Goal: Task Accomplishment & Management: Use online tool/utility

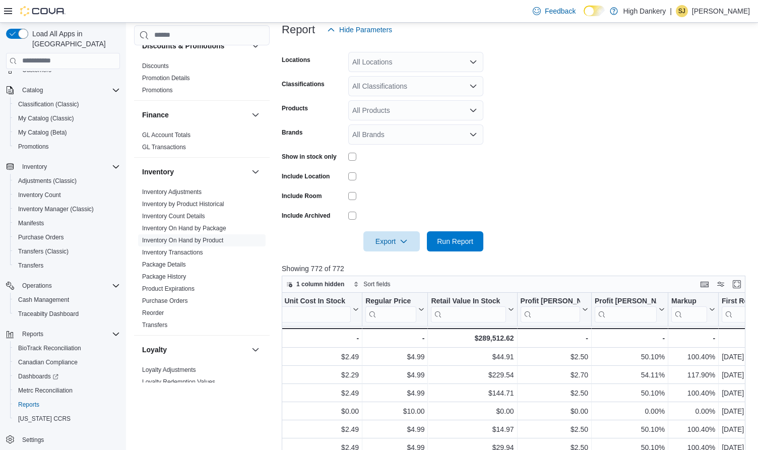
scroll to position [0, 799]
click at [488, 339] on div "$289,512.62" at bounding box center [473, 338] width 83 height 12
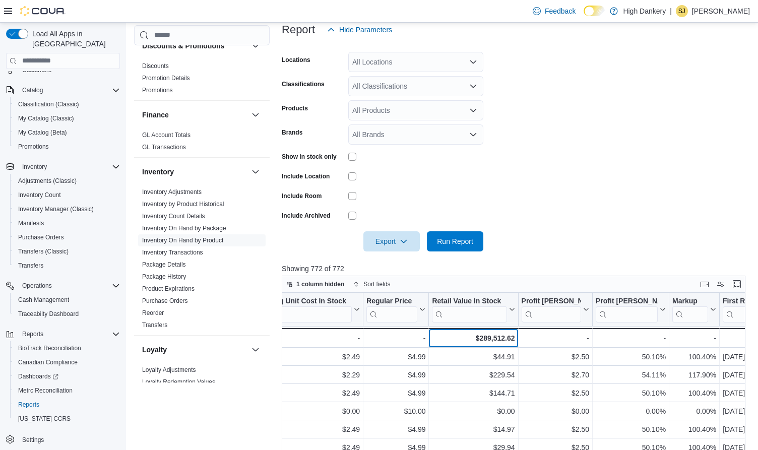
click at [488, 339] on div "$289,512.62" at bounding box center [473, 338] width 83 height 12
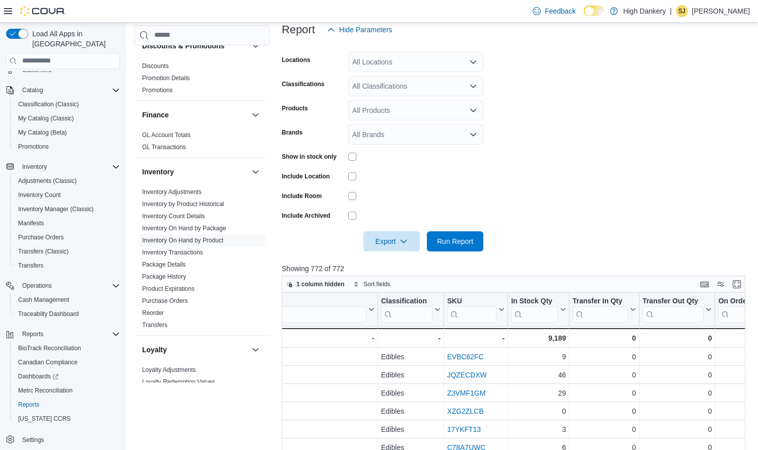
scroll to position [0, 155]
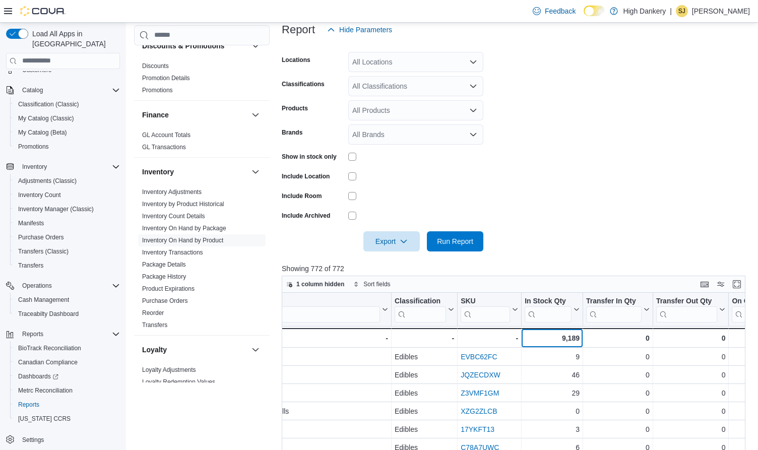
click at [567, 338] on div "9,189" at bounding box center [552, 338] width 55 height 12
click at [193, 253] on link "Inventory Transactions" at bounding box center [172, 252] width 61 height 7
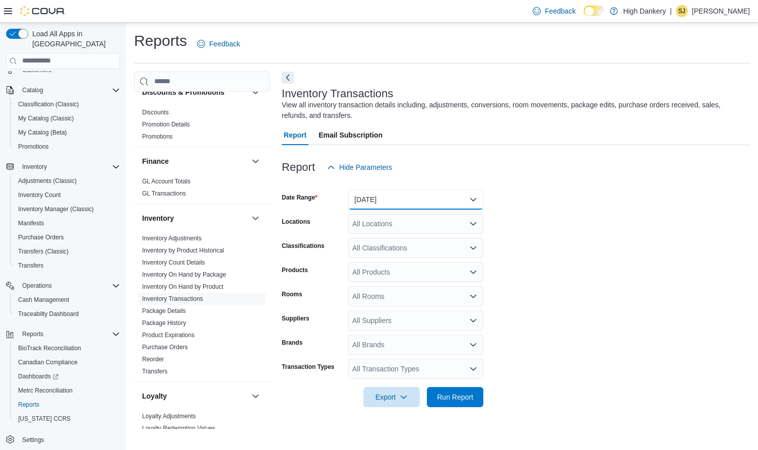
click at [410, 206] on button "[DATE]" at bounding box center [415, 200] width 135 height 20
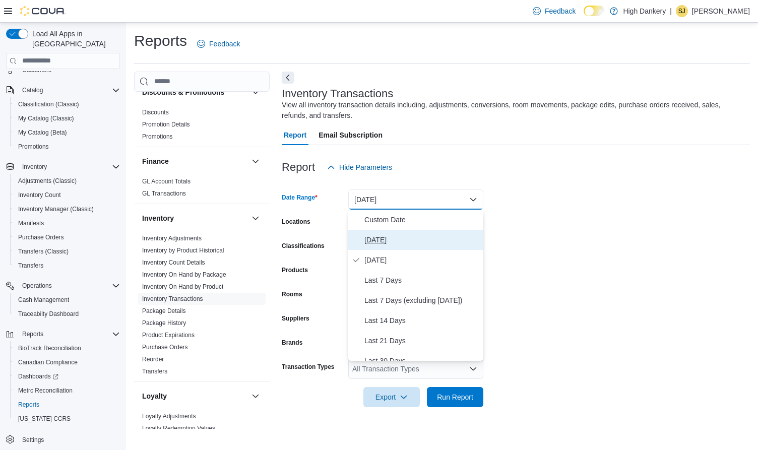
click at [397, 236] on span "[DATE]" at bounding box center [421, 240] width 115 height 12
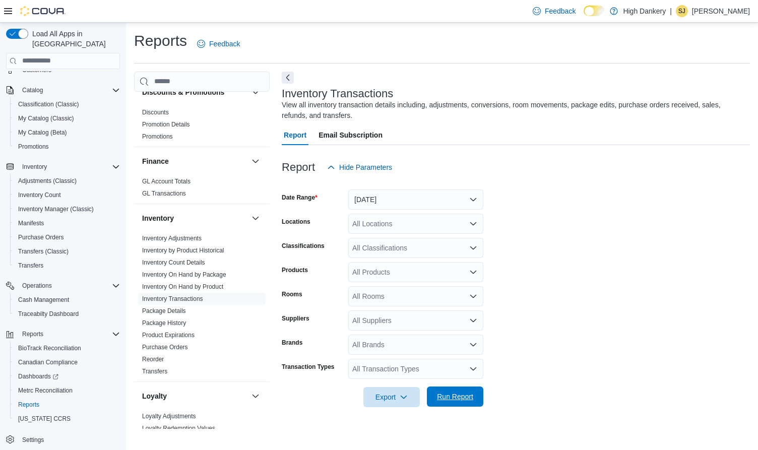
click at [459, 395] on span "Run Report" at bounding box center [455, 397] width 36 height 10
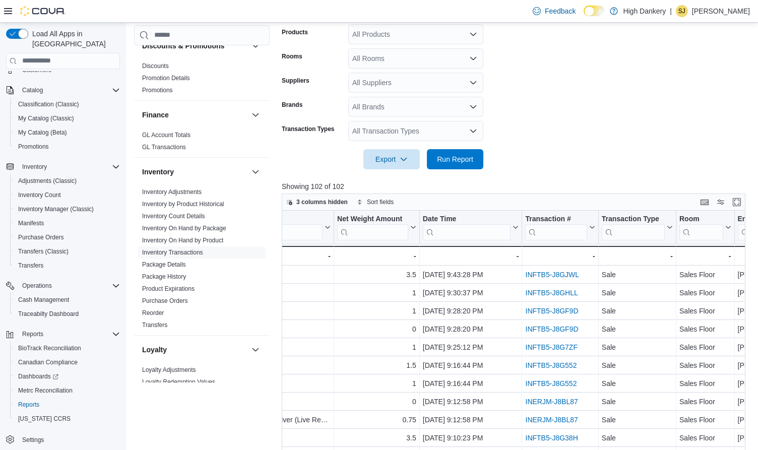
scroll to position [0, 401]
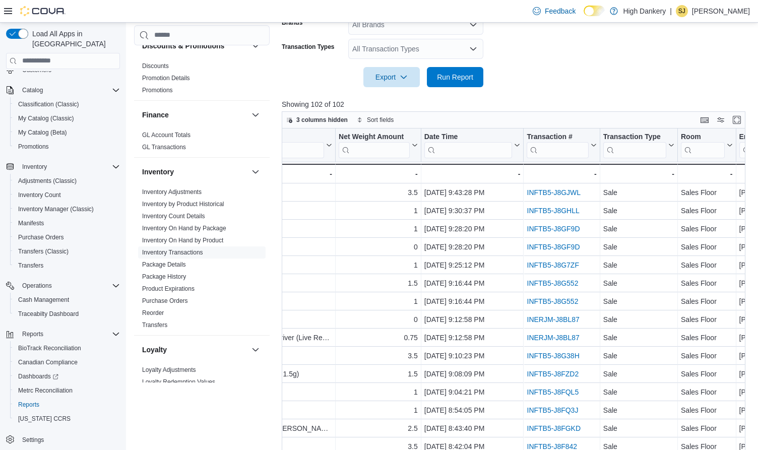
scroll to position [0, 399]
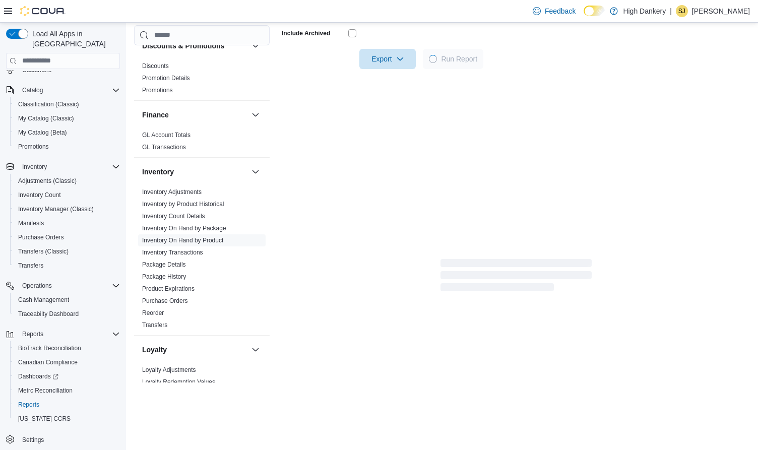
scroll to position [138, 0]
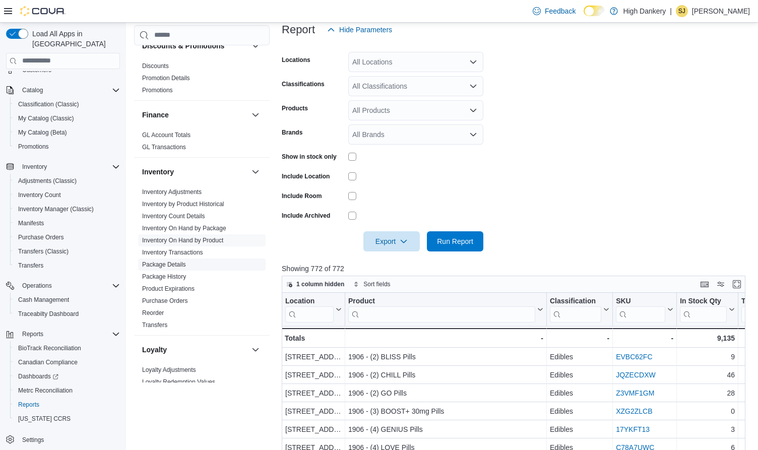
click at [179, 265] on link "Package Details" at bounding box center [164, 264] width 44 height 7
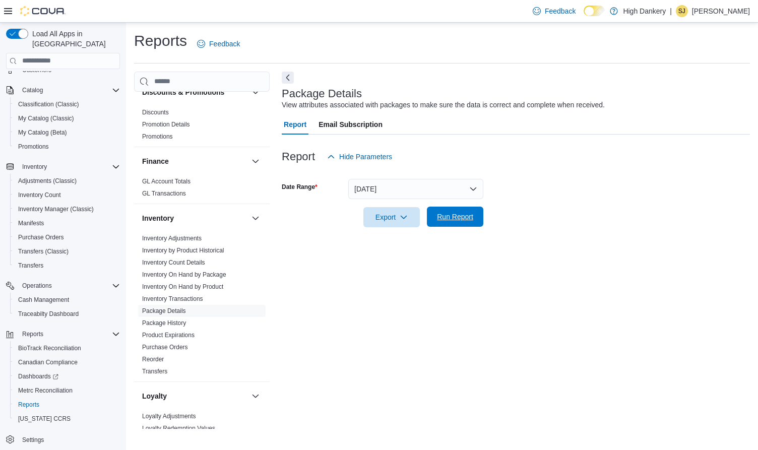
click at [442, 223] on span "Run Report" at bounding box center [455, 217] width 44 height 20
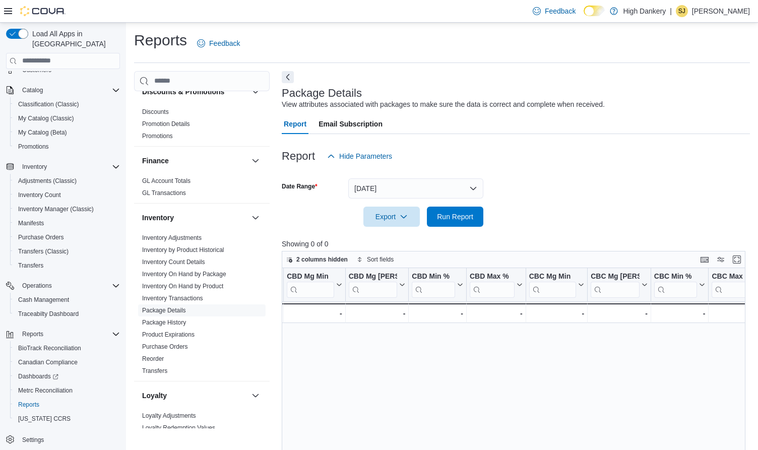
scroll to position [0, 963]
click at [157, 358] on link "Reorder" at bounding box center [153, 358] width 22 height 7
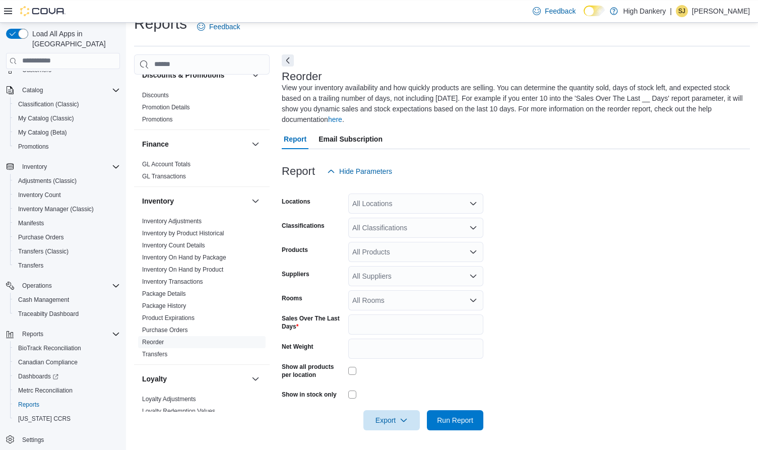
scroll to position [18, 0]
click at [458, 413] on span "Run Report" at bounding box center [455, 419] width 44 height 20
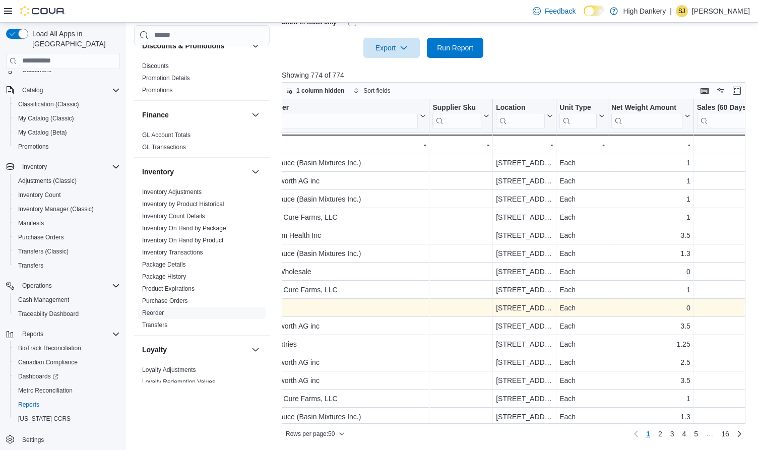
scroll to position [0, 356]
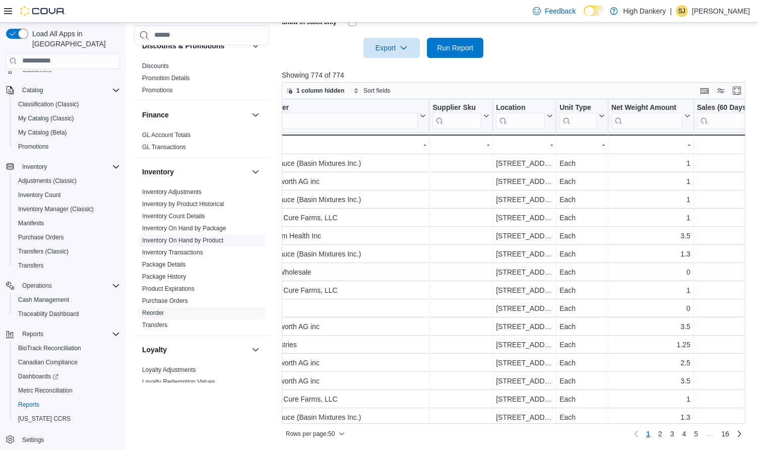
click at [221, 237] on link "Inventory On Hand by Product" at bounding box center [182, 240] width 81 height 7
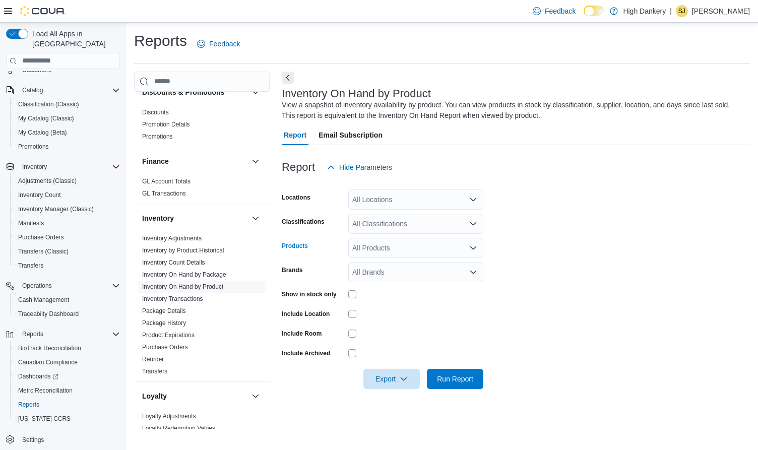
click at [414, 255] on div "All Products" at bounding box center [415, 248] width 135 height 20
type input "*"
click at [571, 224] on form "Locations All Locations Classifications All Classifications Products All Produc…" at bounding box center [516, 283] width 468 height 212
click at [435, 229] on div "All Classifications" at bounding box center [415, 224] width 135 height 20
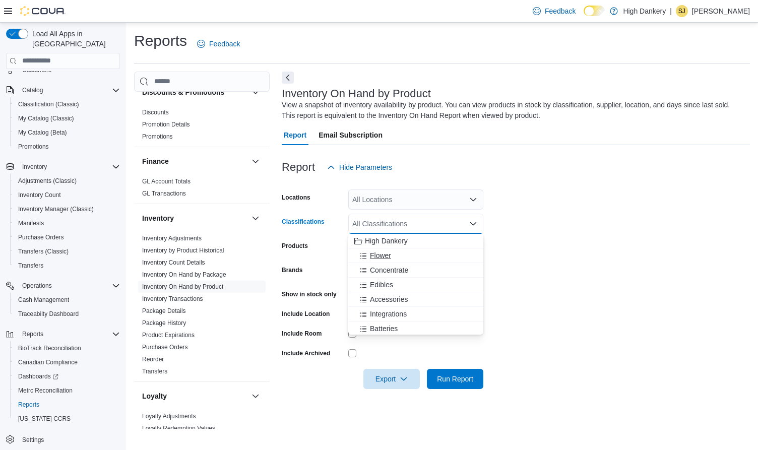
click at [416, 253] on div "Flower" at bounding box center [415, 256] width 123 height 10
click at [414, 269] on div "Edibles" at bounding box center [415, 270] width 123 height 10
click at [424, 225] on icon "Remove Edibles from selection in this group" at bounding box center [421, 223] width 6 height 6
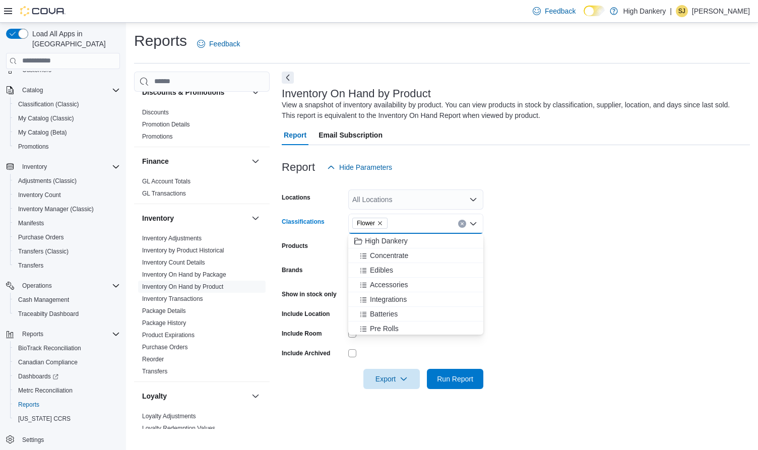
click at [383, 224] on icon "Remove Flower from selection in this group" at bounding box center [380, 223] width 6 height 6
click at [529, 239] on form "Locations All Locations Classifications All Classifications Combo box. Selected…" at bounding box center [516, 283] width 468 height 212
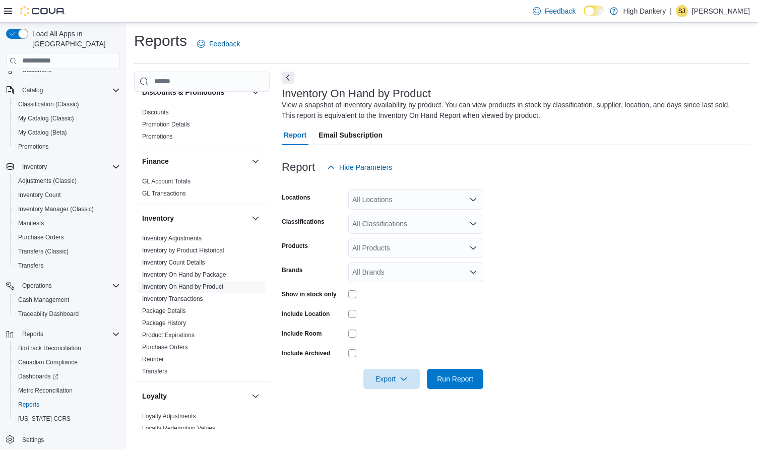
click at [468, 197] on div "All Locations" at bounding box center [415, 200] width 135 height 20
click at [439, 215] on div "High Dankery" at bounding box center [415, 217] width 123 height 10
click at [407, 219] on span "[STREET_ADDRESS]" at bounding box center [405, 217] width 70 height 10
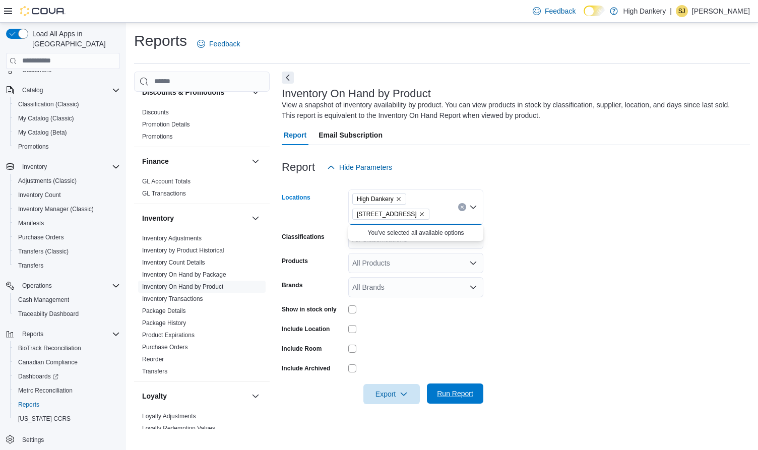
click at [454, 397] on span "Run Report" at bounding box center [455, 394] width 36 height 10
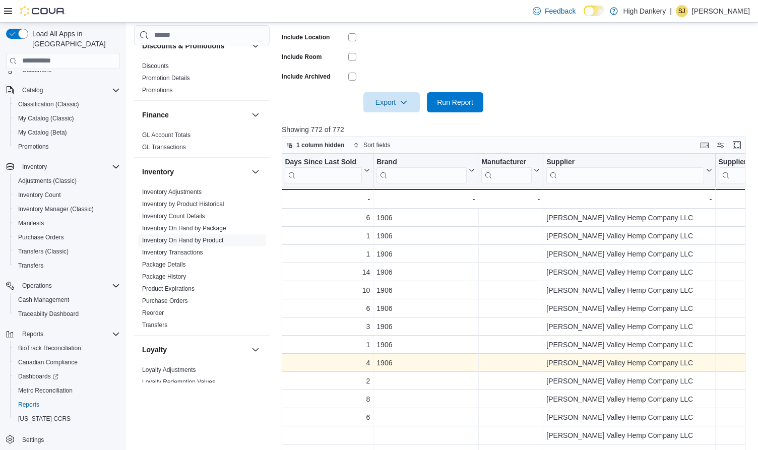
scroll to position [0, 1743]
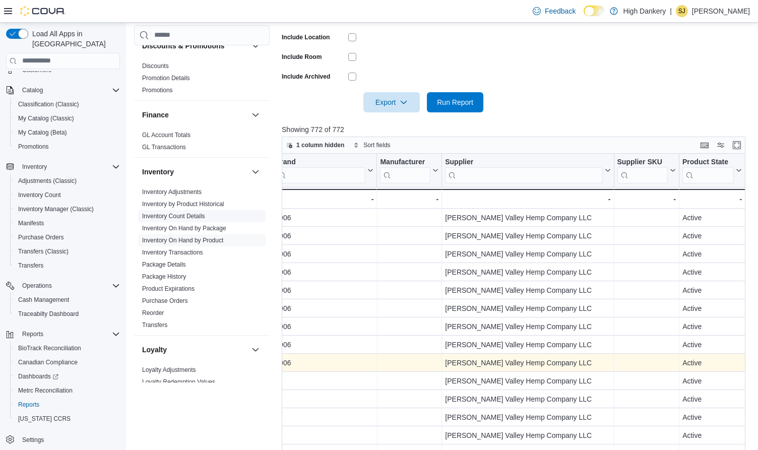
click at [190, 217] on link "Inventory Count Details" at bounding box center [173, 216] width 63 height 7
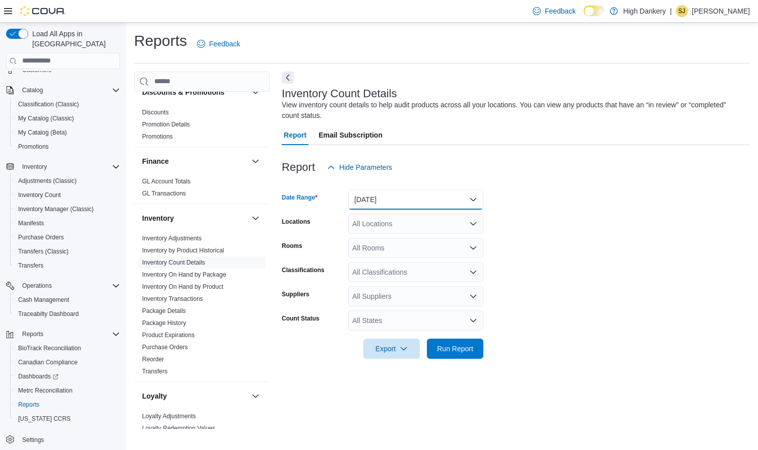
click at [399, 202] on button "[DATE]" at bounding box center [415, 200] width 135 height 20
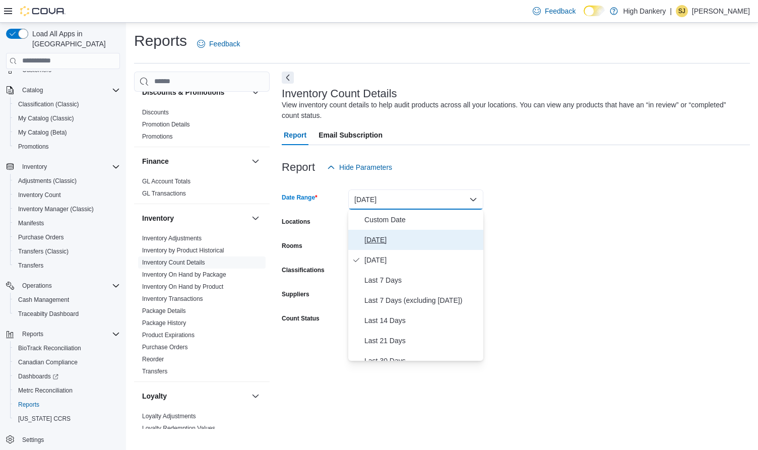
click at [385, 239] on span "[DATE]" at bounding box center [421, 240] width 115 height 12
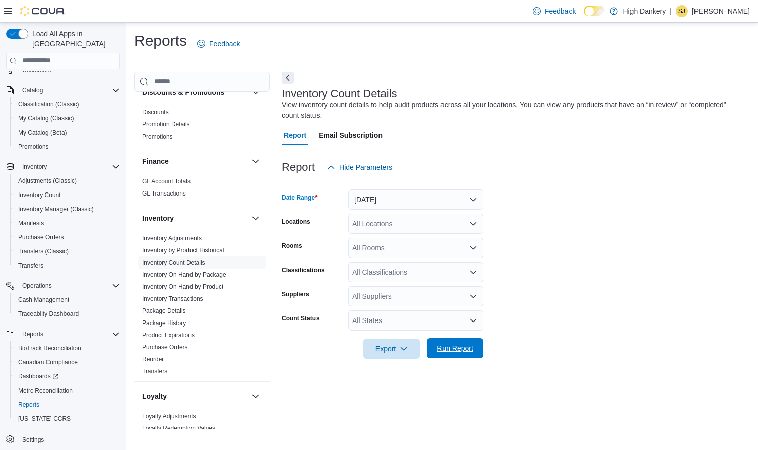
click at [452, 346] on span "Run Report" at bounding box center [455, 348] width 36 height 10
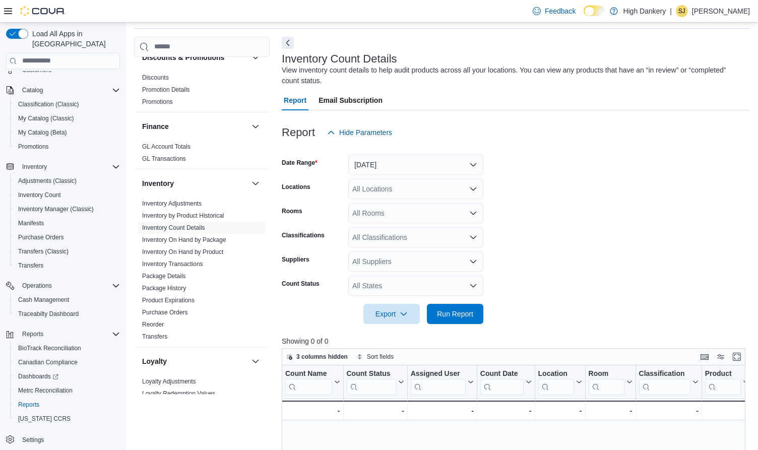
scroll to position [21, 0]
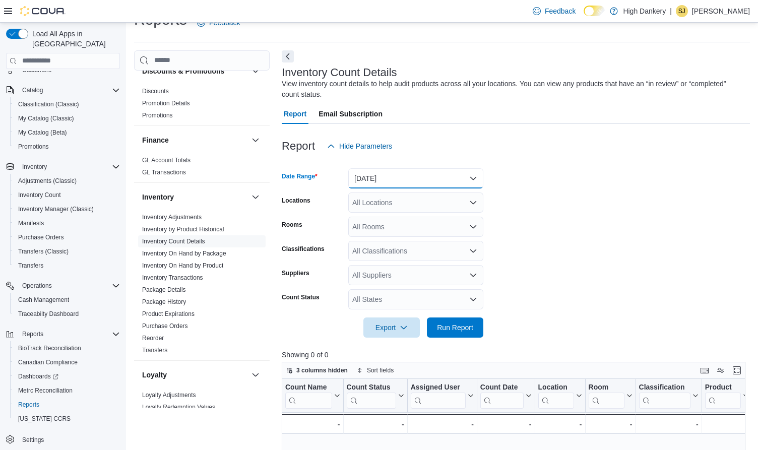
click at [417, 181] on button "[DATE]" at bounding box center [415, 178] width 135 height 20
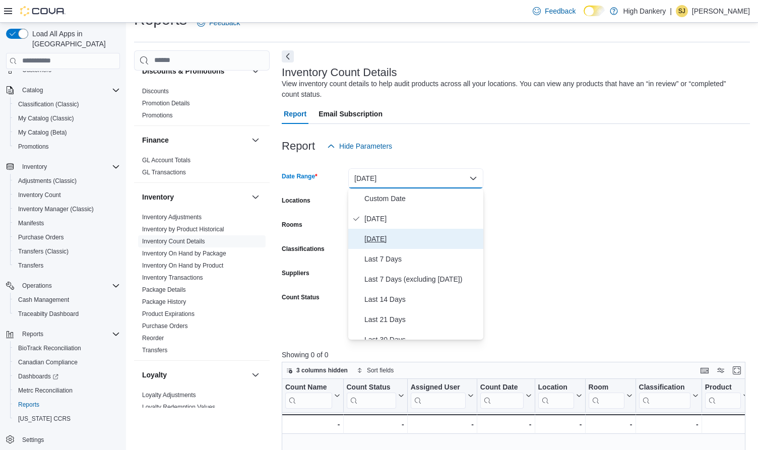
click at [387, 238] on span "[DATE]" at bounding box center [421, 239] width 115 height 12
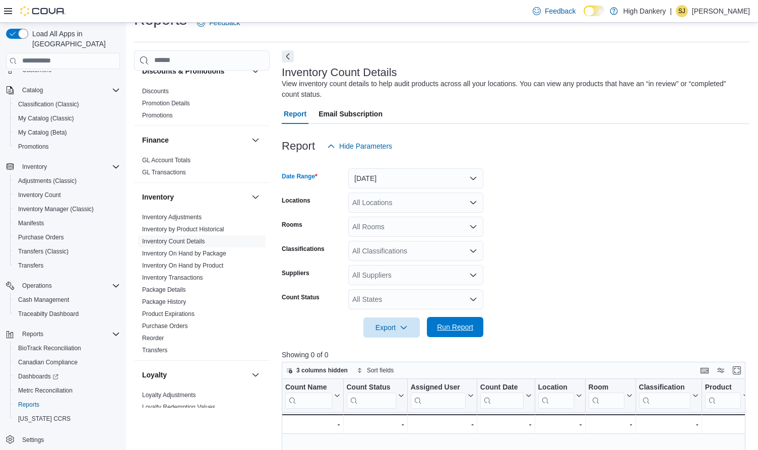
click at [449, 331] on span "Run Report" at bounding box center [455, 327] width 36 height 10
click at [192, 254] on link "Inventory On Hand by Package" at bounding box center [184, 253] width 84 height 7
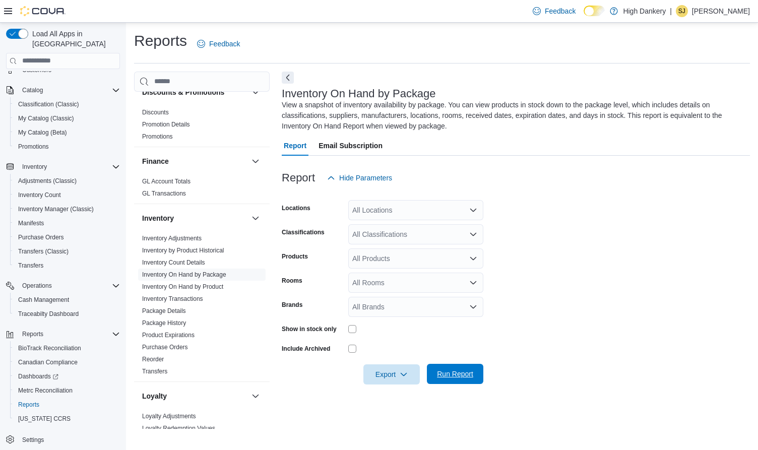
click at [445, 378] on span "Run Report" at bounding box center [455, 374] width 36 height 10
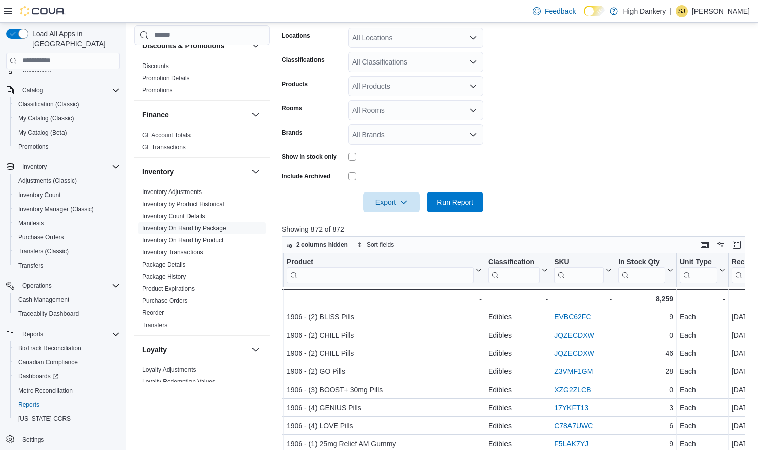
scroll to position [1, 49]
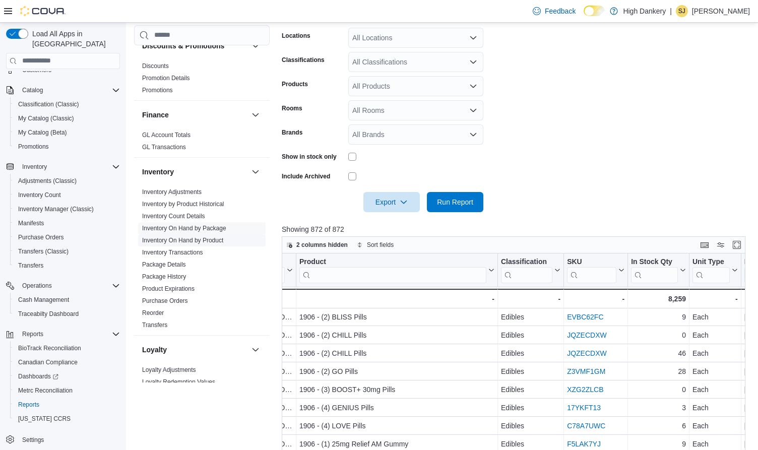
click at [214, 243] on link "Inventory On Hand by Product" at bounding box center [182, 240] width 81 height 7
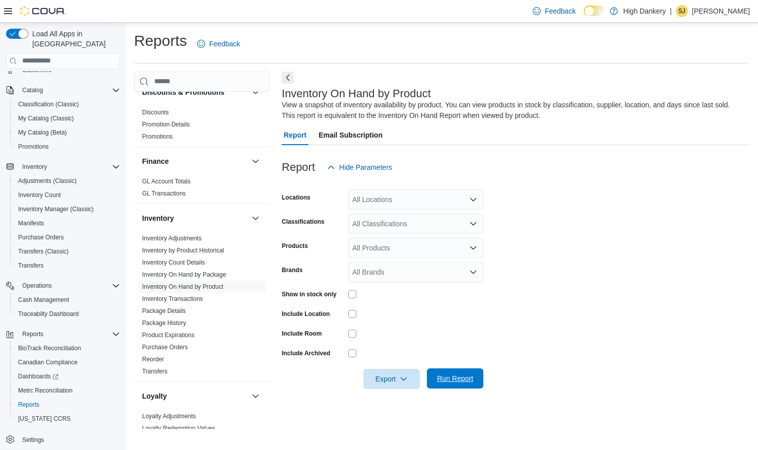
click at [460, 373] on span "Run Report" at bounding box center [455, 378] width 44 height 20
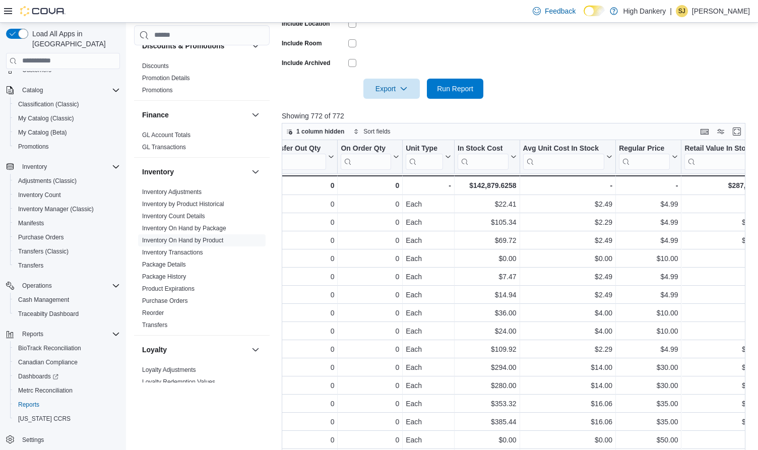
scroll to position [0, 550]
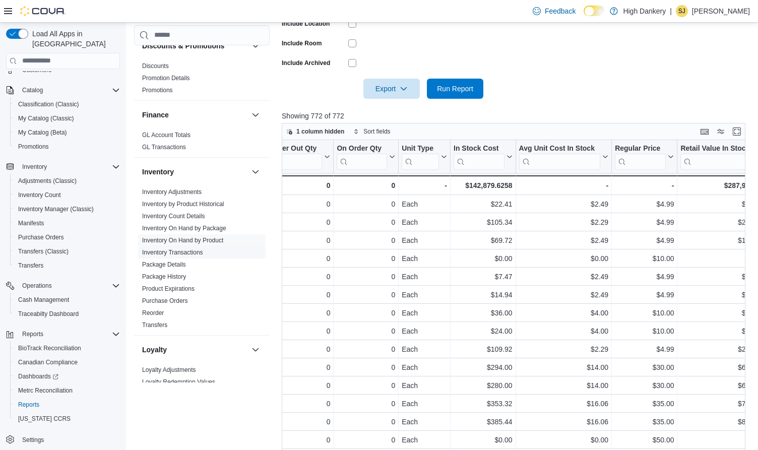
click at [190, 253] on link "Inventory Transactions" at bounding box center [172, 252] width 61 height 7
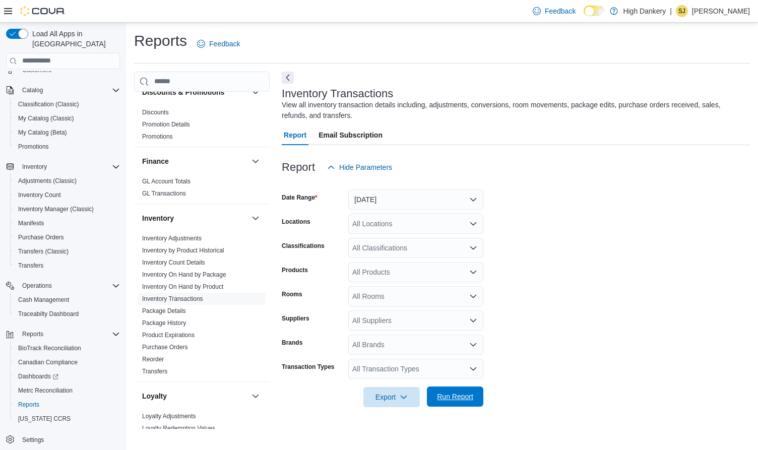
click at [447, 393] on span "Run Report" at bounding box center [455, 397] width 36 height 10
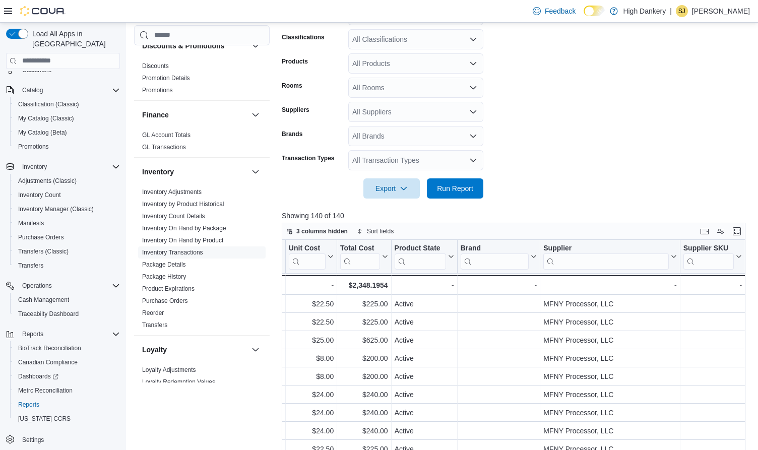
scroll to position [0, 1229]
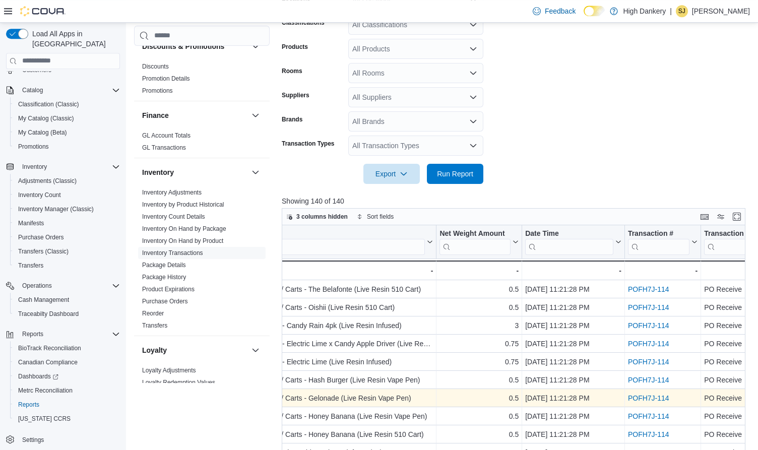
scroll to position [225, 0]
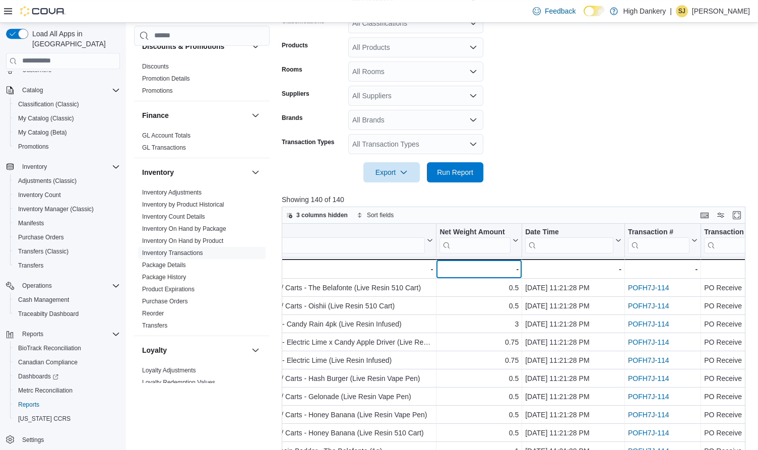
click at [507, 268] on div "-" at bounding box center [479, 269] width 79 height 12
click at [518, 269] on div "-" at bounding box center [479, 269] width 79 height 12
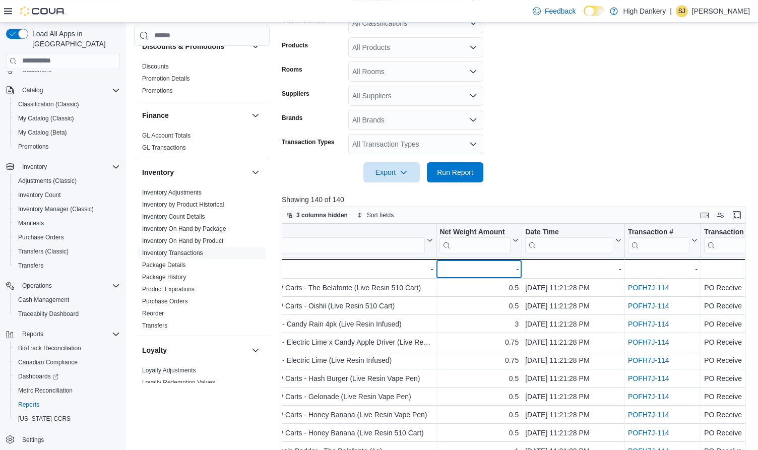
click at [492, 266] on div "-" at bounding box center [479, 269] width 79 height 12
click at [518, 241] on icon at bounding box center [515, 240] width 8 height 6
click at [519, 214] on div "3 columns hidden Sort fields" at bounding box center [514, 215] width 464 height 17
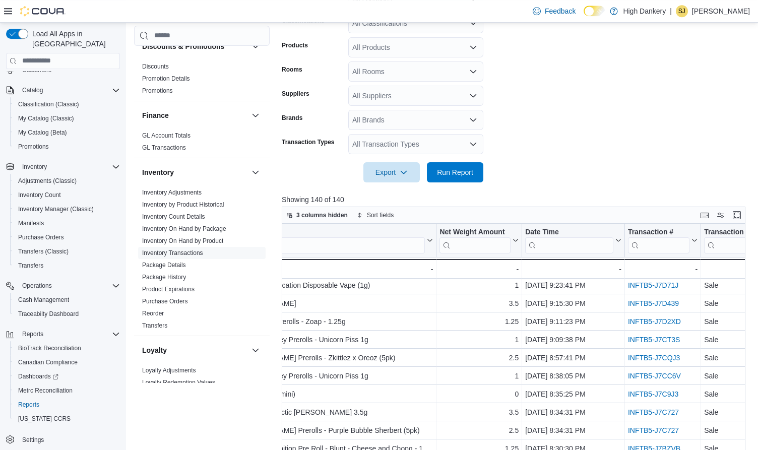
scroll to position [349, 0]
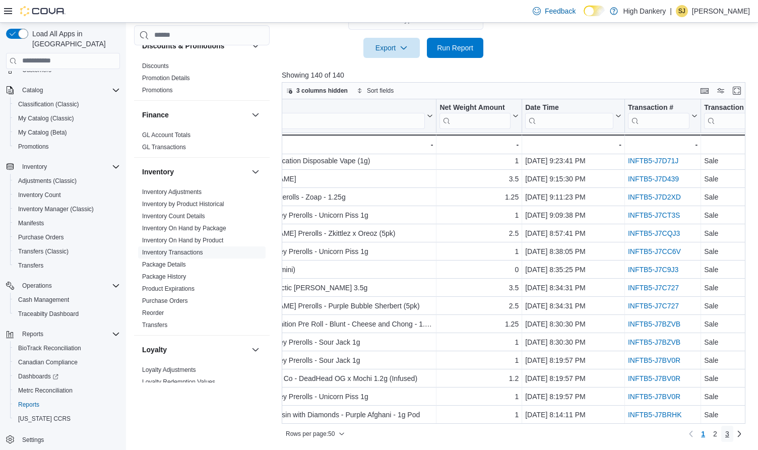
click at [730, 432] on link "3" at bounding box center [727, 434] width 12 height 16
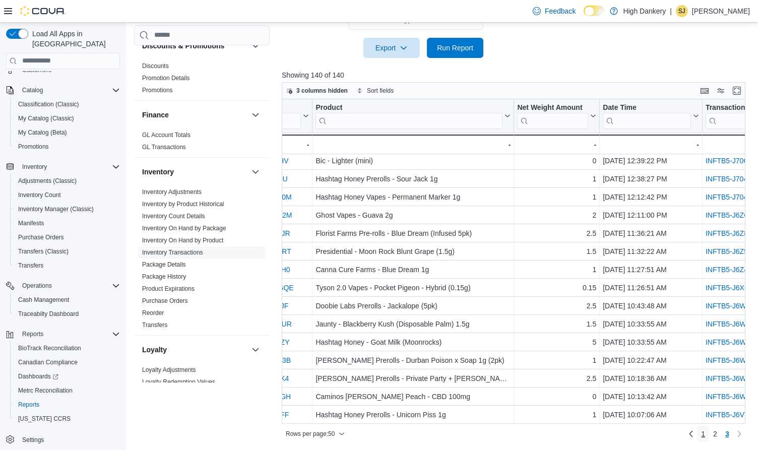
click at [704, 434] on span "1" at bounding box center [703, 434] width 4 height 10
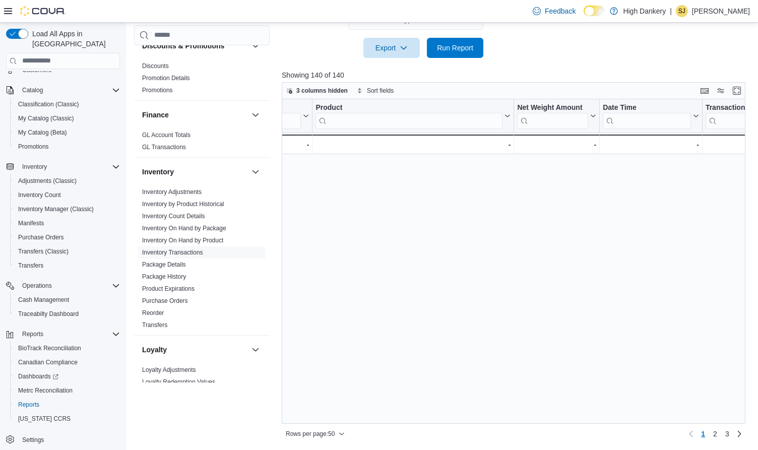
scroll to position [0, 0]
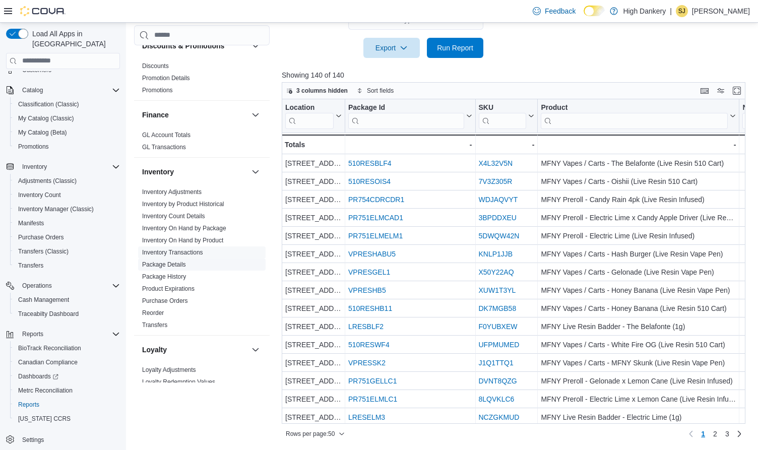
click at [178, 264] on link "Package Details" at bounding box center [164, 264] width 44 height 7
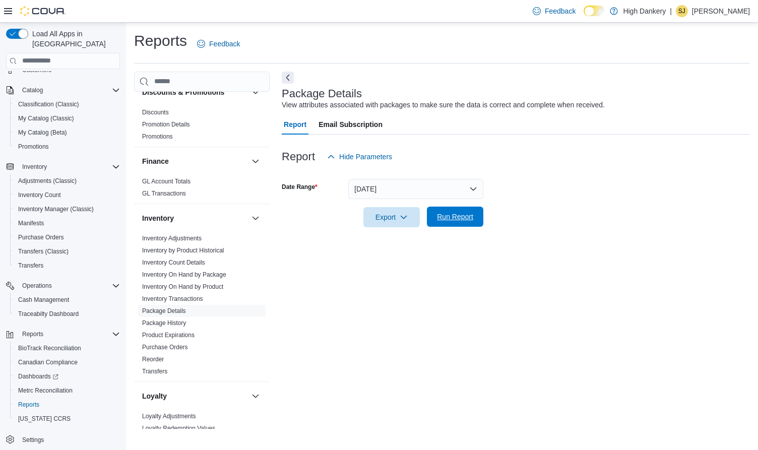
click at [446, 212] on span "Run Report" at bounding box center [455, 217] width 44 height 20
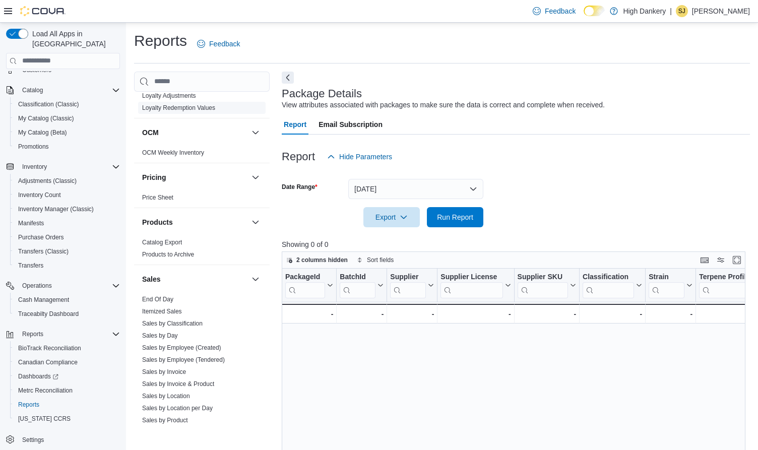
scroll to position [575, 0]
click at [161, 149] on link "OCM Weekly Inventory" at bounding box center [173, 152] width 62 height 7
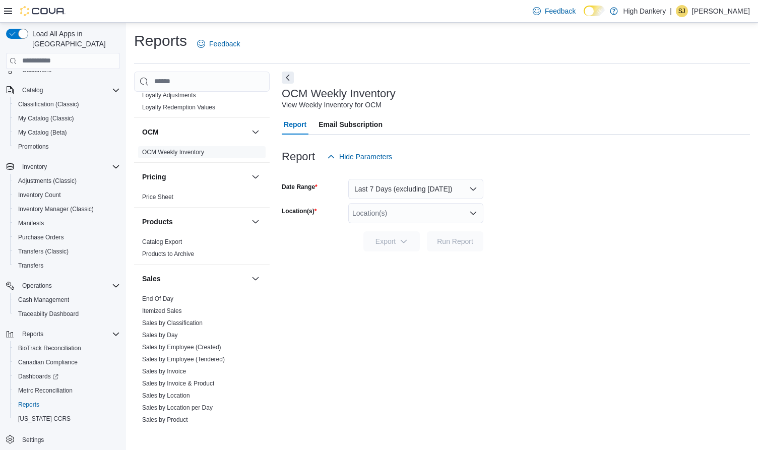
click at [407, 218] on div "Location(s)" at bounding box center [415, 213] width 135 height 20
click at [393, 240] on button "[STREET_ADDRESS]" at bounding box center [415, 245] width 135 height 15
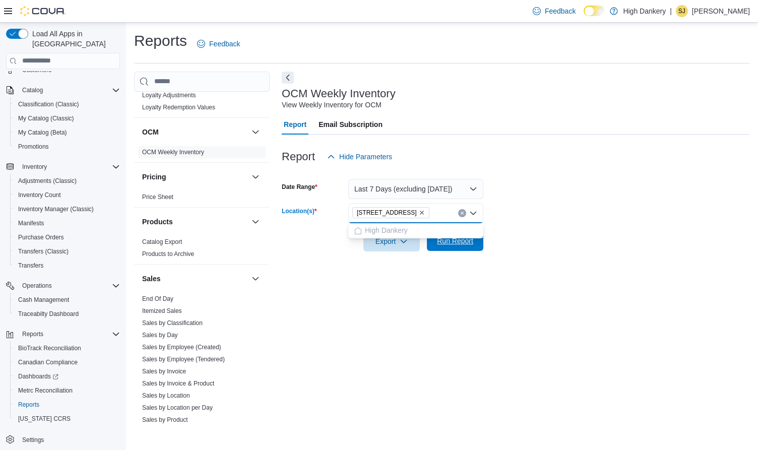
click at [437, 241] on span "Run Report" at bounding box center [455, 241] width 44 height 20
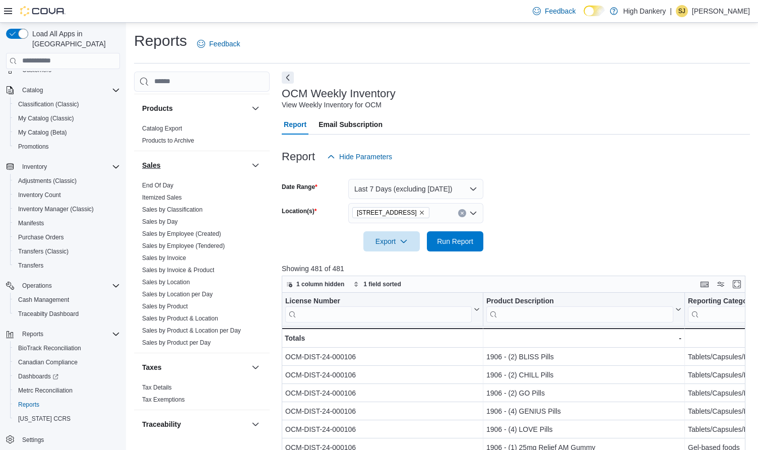
scroll to position [695, 0]
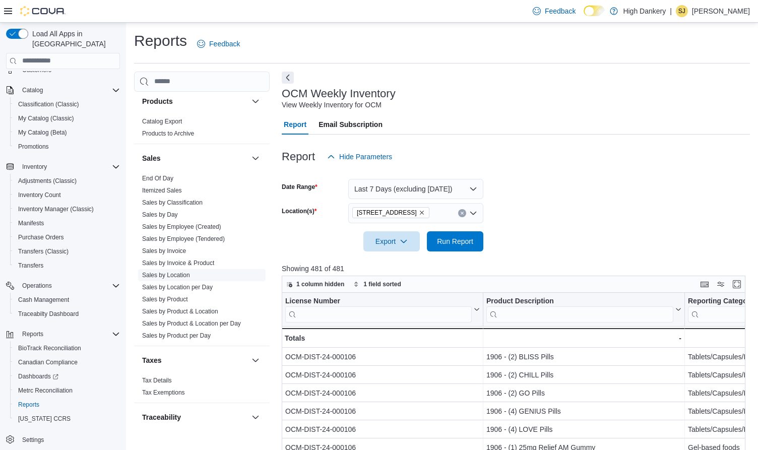
click at [179, 278] on link "Sales by Location" at bounding box center [166, 275] width 48 height 7
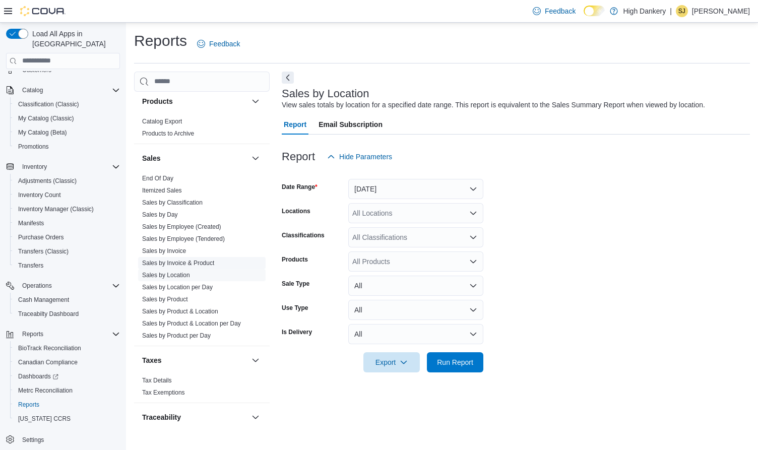
click at [189, 261] on link "Sales by Invoice & Product" at bounding box center [178, 263] width 72 height 7
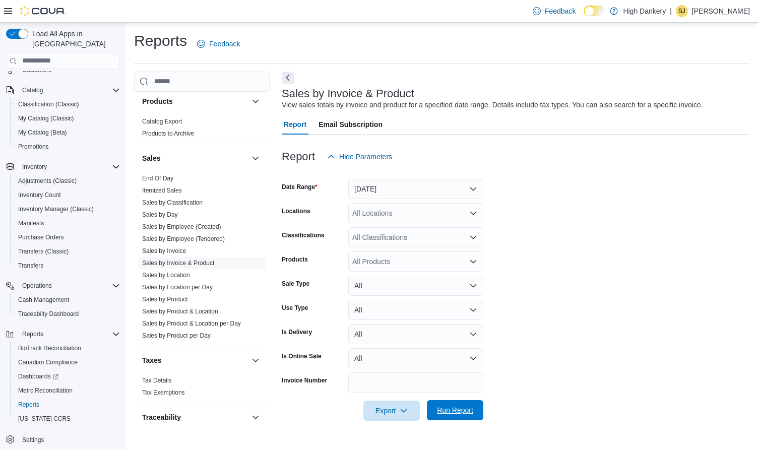
click at [446, 413] on span "Run Report" at bounding box center [455, 410] width 36 height 10
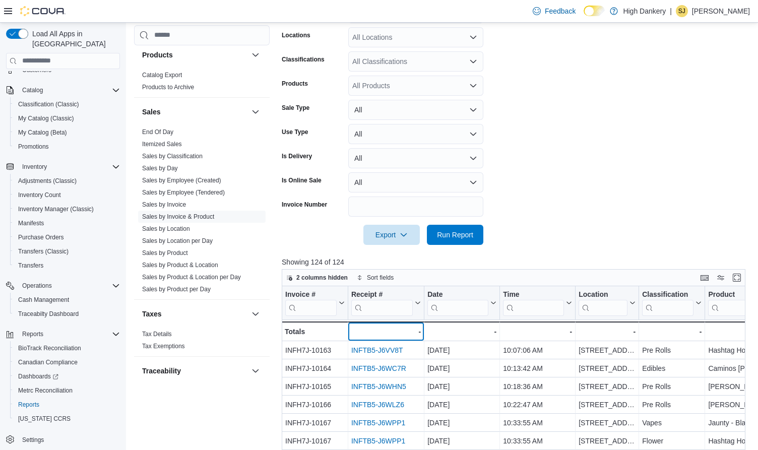
click at [422, 327] on div "- - Receipt # URL, column 2, row 51" at bounding box center [386, 332] width 76 height 20
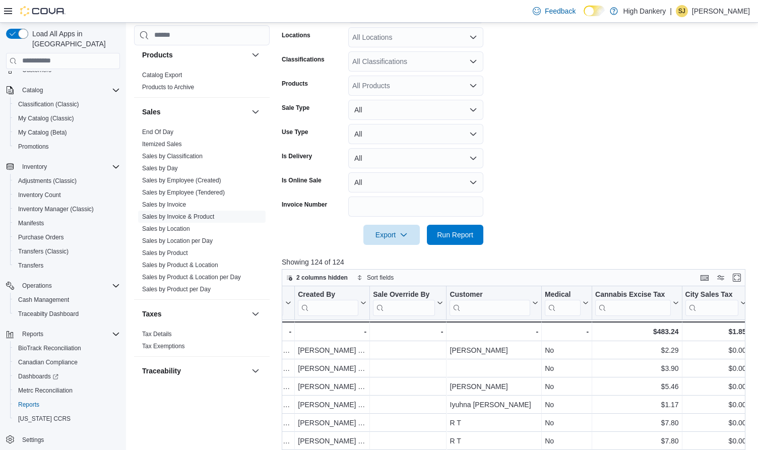
scroll to position [0, 1371]
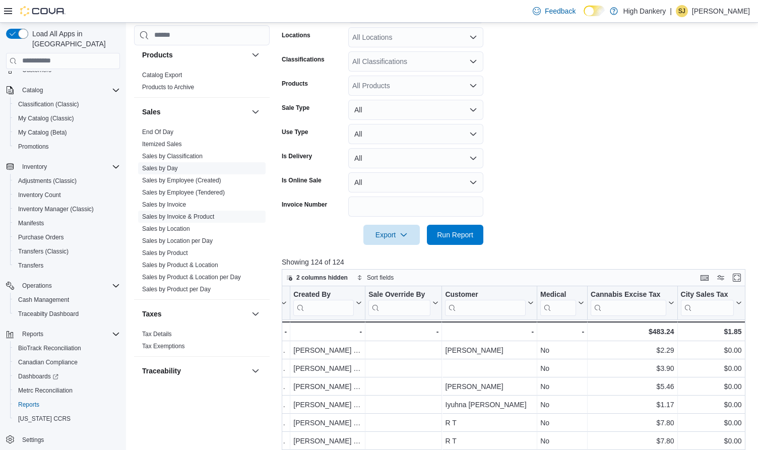
click at [171, 169] on link "Sales by Day" at bounding box center [160, 168] width 36 height 7
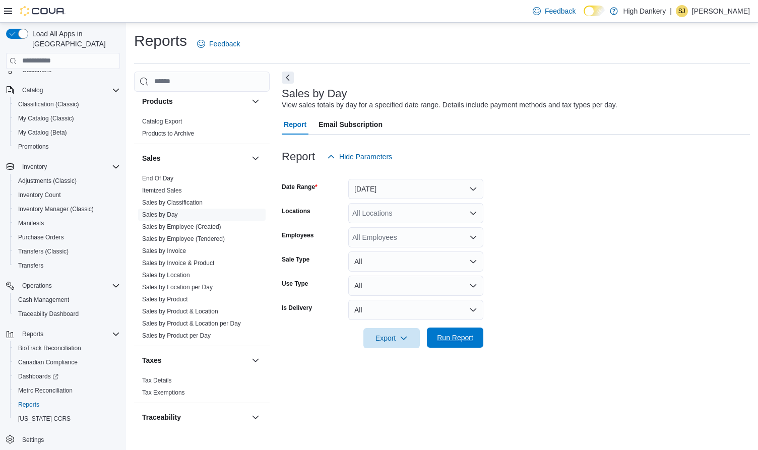
click at [455, 329] on span "Run Report" at bounding box center [455, 338] width 44 height 20
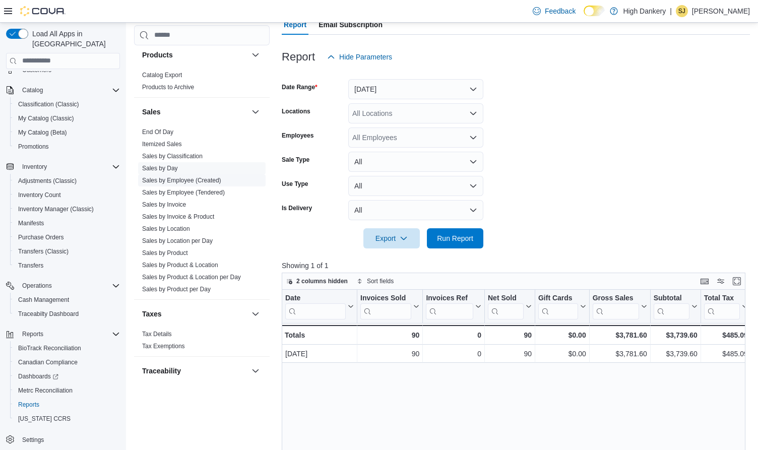
click at [212, 180] on link "Sales by Employee (Created)" at bounding box center [181, 180] width 79 height 7
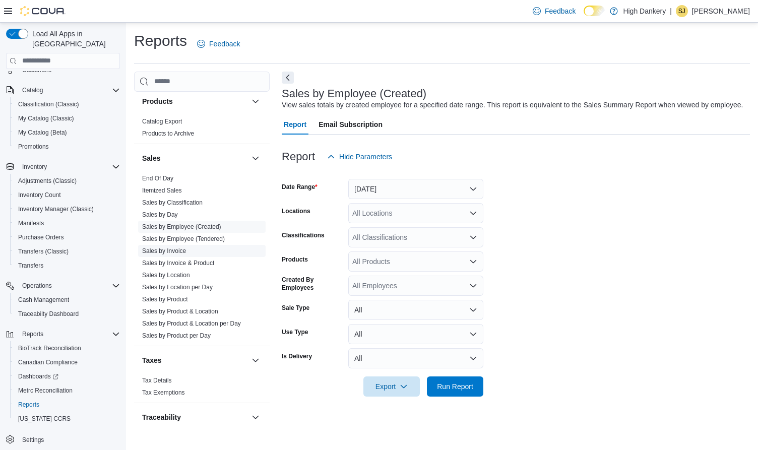
click at [185, 252] on link "Sales by Invoice" at bounding box center [164, 250] width 44 height 7
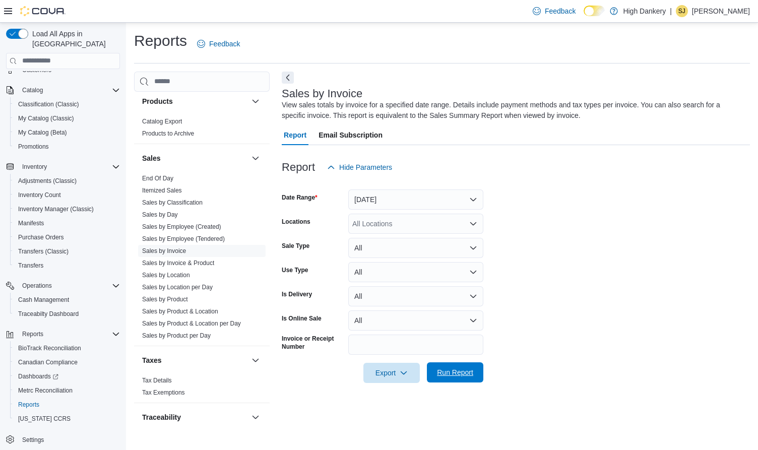
click at [444, 367] on span "Run Report" at bounding box center [455, 372] width 44 height 20
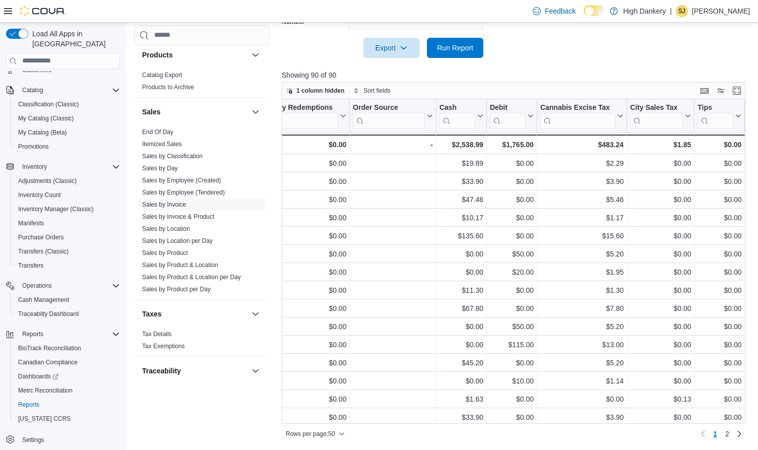
scroll to position [1, 1870]
click at [190, 219] on link "Sales by Invoice & Product" at bounding box center [178, 216] width 72 height 7
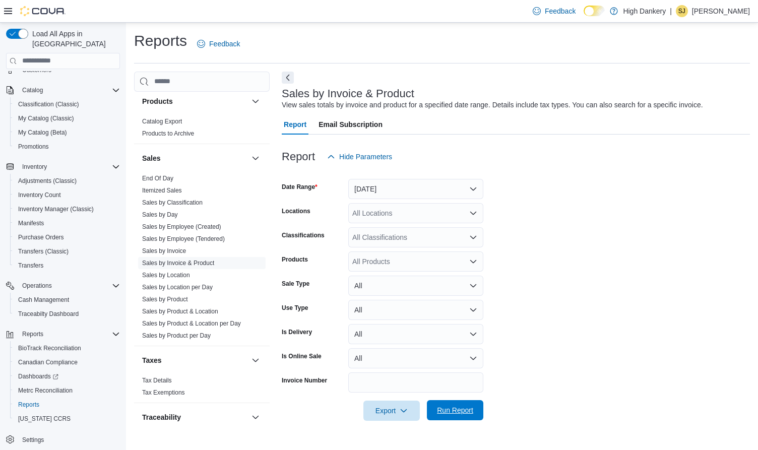
click at [461, 408] on span "Run Report" at bounding box center [455, 410] width 36 height 10
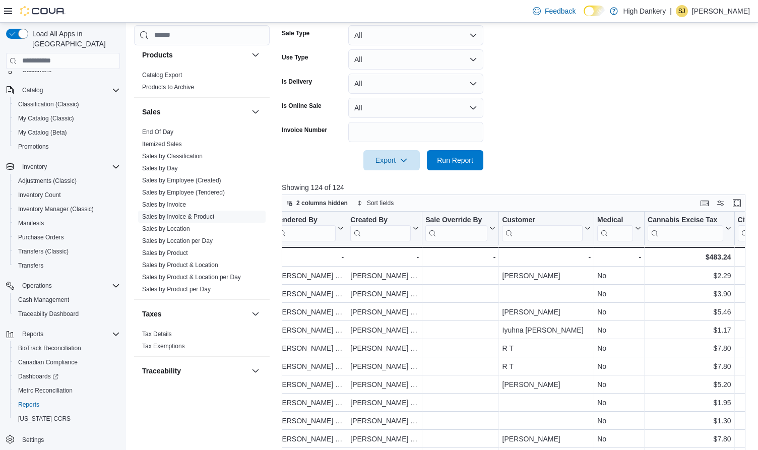
scroll to position [0, 1371]
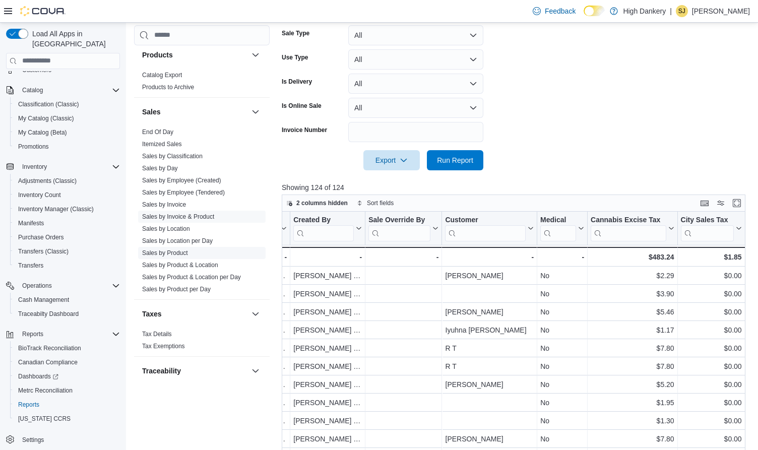
click at [173, 254] on link "Sales by Product" at bounding box center [165, 252] width 46 height 7
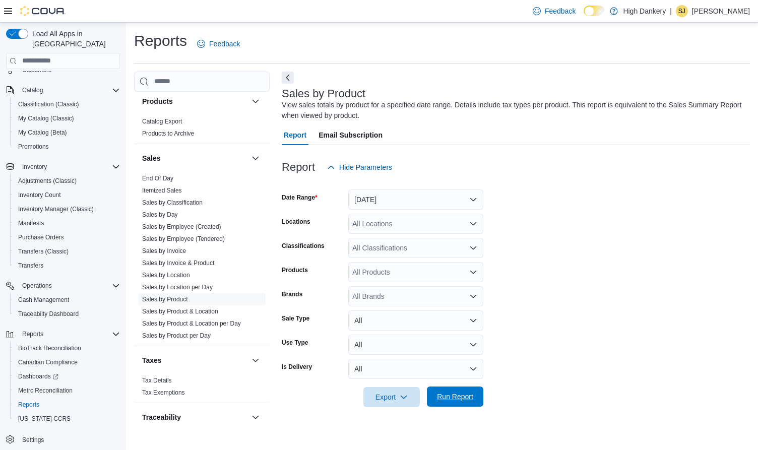
click at [452, 394] on span "Run Report" at bounding box center [455, 397] width 36 height 10
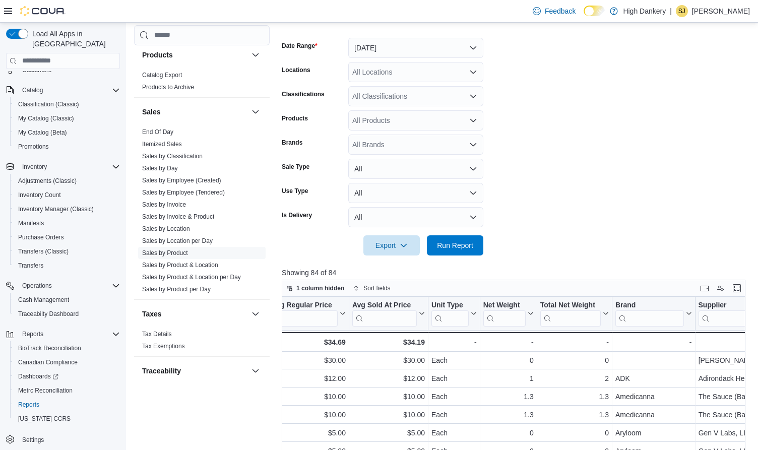
scroll to position [0, 946]
click at [593, 340] on div "-" at bounding box center [574, 342] width 69 height 12
click at [608, 316] on icon at bounding box center [605, 313] width 8 height 6
click at [593, 366] on span "Sort High-Low" at bounding box center [582, 363] width 38 height 8
click at [607, 315] on icon at bounding box center [605, 313] width 8 height 6
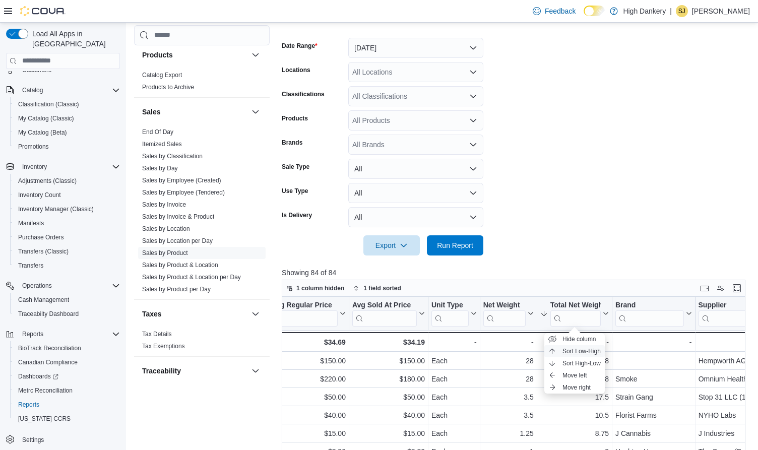
click at [588, 353] on span "Sort Low-High" at bounding box center [582, 351] width 38 height 8
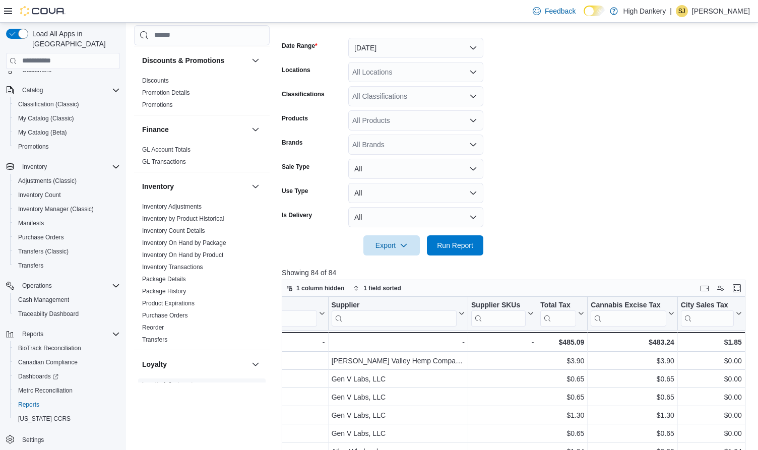
scroll to position [238, 0]
click at [189, 149] on link "GL Account Totals" at bounding box center [166, 150] width 48 height 7
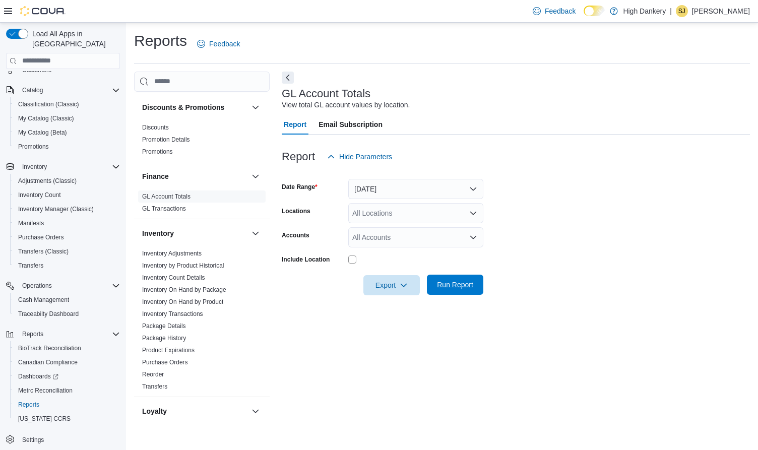
click at [454, 284] on span "Run Report" at bounding box center [455, 285] width 36 height 10
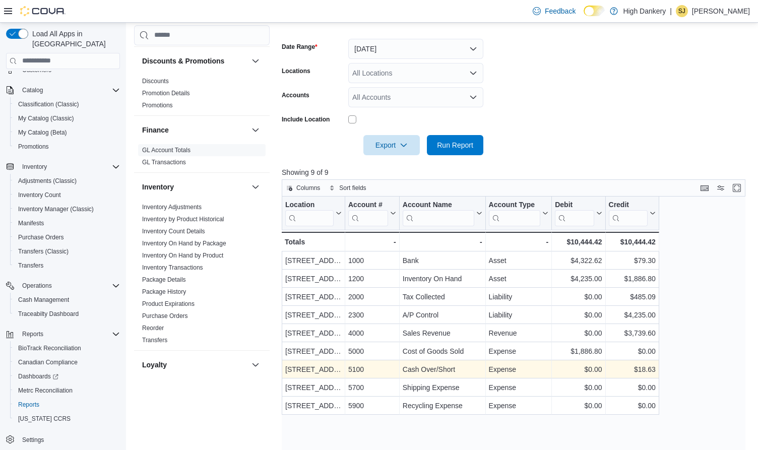
scroll to position [137, 0]
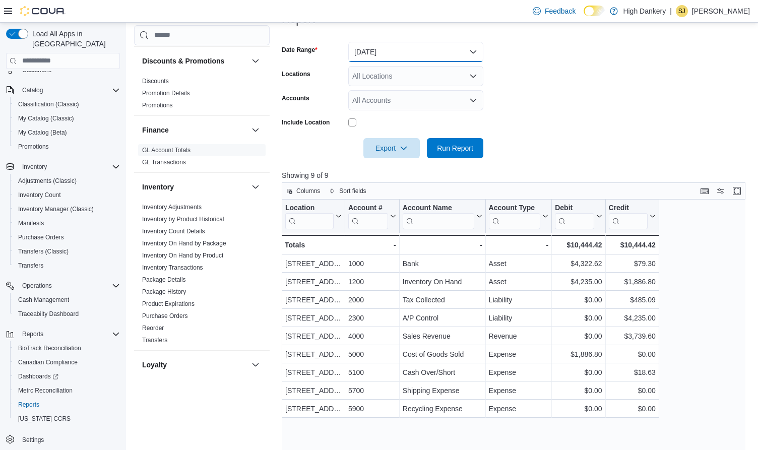
click at [395, 51] on button "[DATE]" at bounding box center [415, 52] width 135 height 20
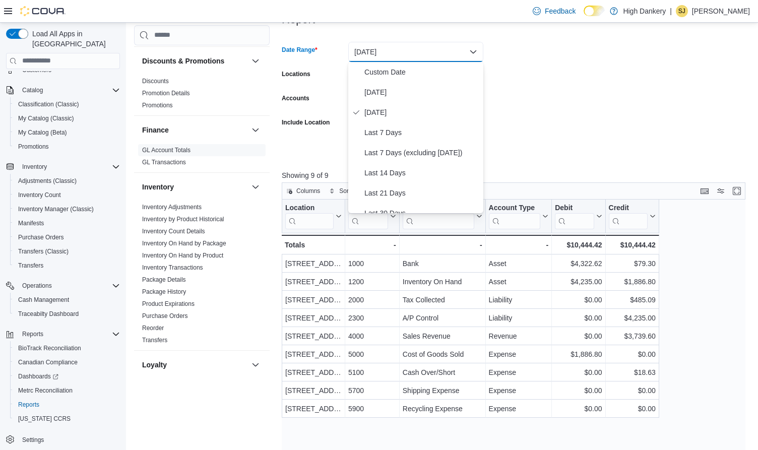
click at [529, 92] on form "Date Range [DATE] Locations All Locations Accounts All Accounts Include Locatio…" at bounding box center [516, 94] width 468 height 129
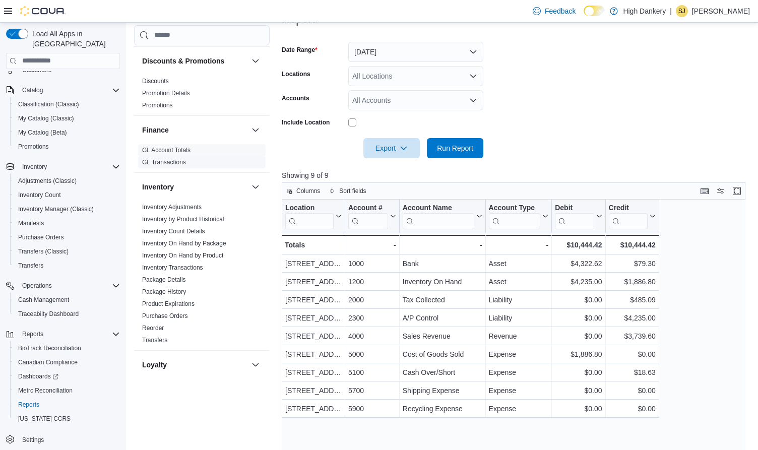
click at [177, 162] on link "GL Transactions" at bounding box center [164, 162] width 44 height 7
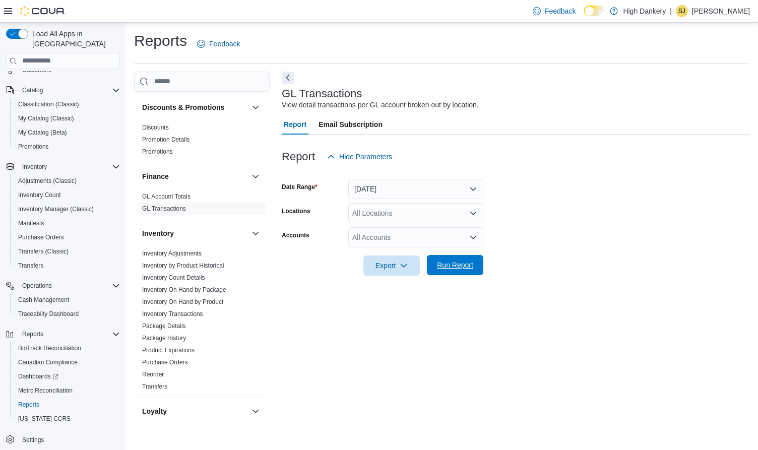
click at [455, 259] on span "Run Report" at bounding box center [455, 265] width 44 height 20
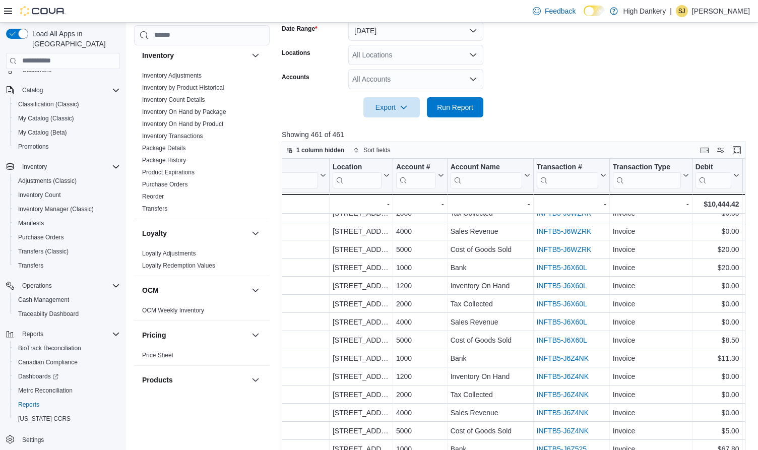
scroll to position [369, 0]
click at [175, 184] on link "Purchase Orders" at bounding box center [165, 185] width 46 height 7
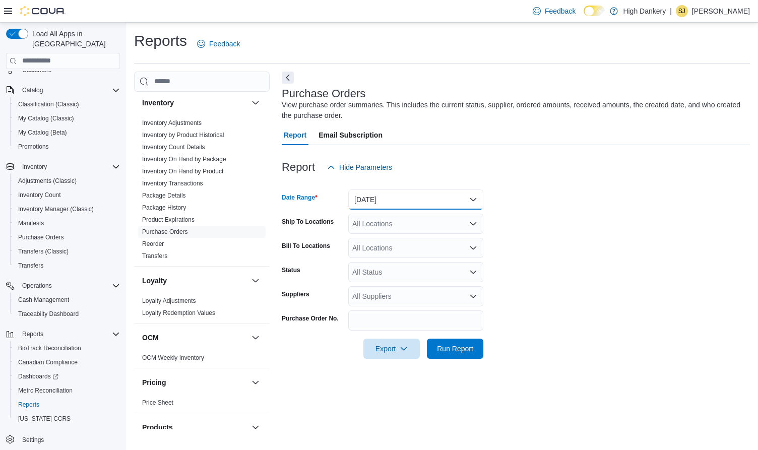
click at [436, 202] on button "[DATE]" at bounding box center [415, 200] width 135 height 20
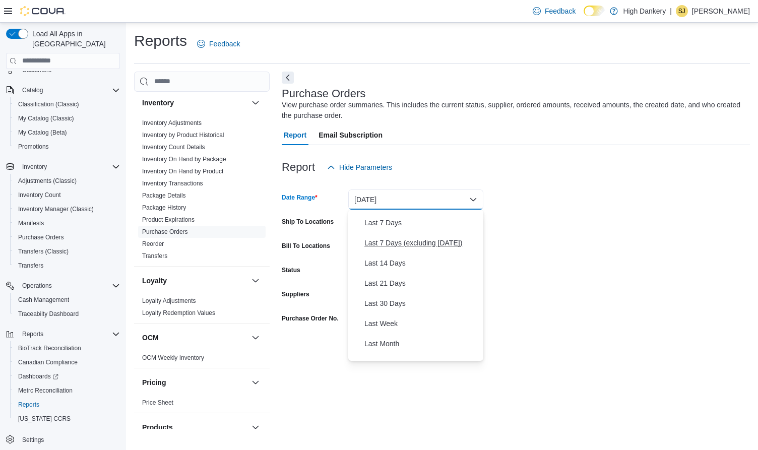
scroll to position [58, 0]
click at [399, 302] on span "Last 30 Days" at bounding box center [421, 302] width 115 height 12
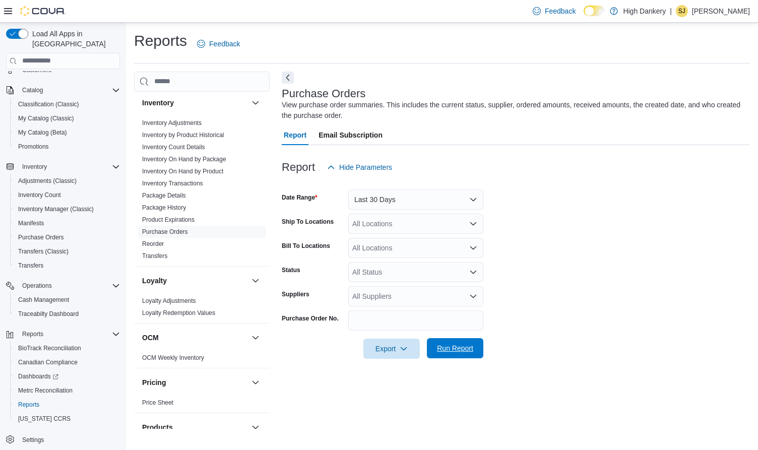
click at [453, 350] on span "Run Report" at bounding box center [455, 348] width 36 height 10
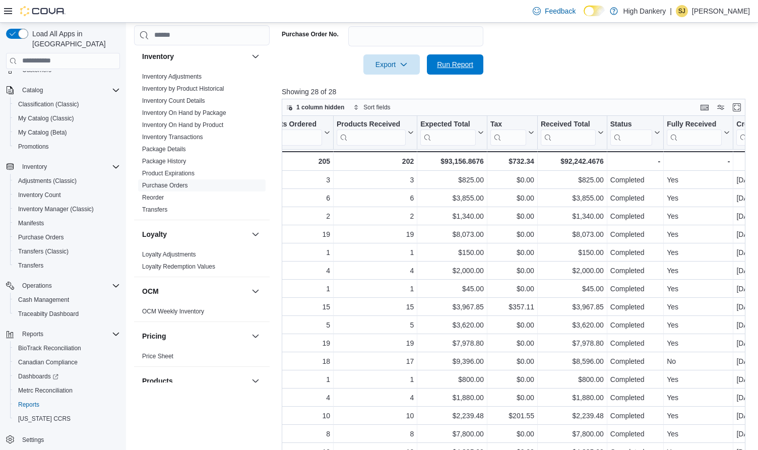
scroll to position [282, 0]
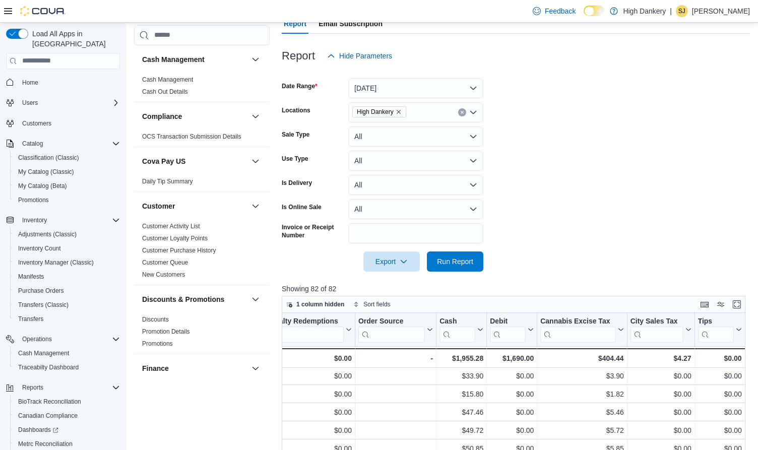
scroll to position [1, 1923]
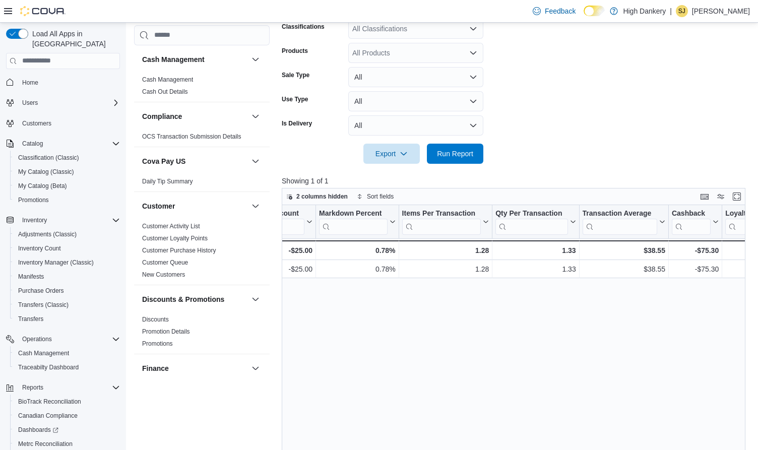
scroll to position [0, 737]
